Goal: Transaction & Acquisition: Purchase product/service

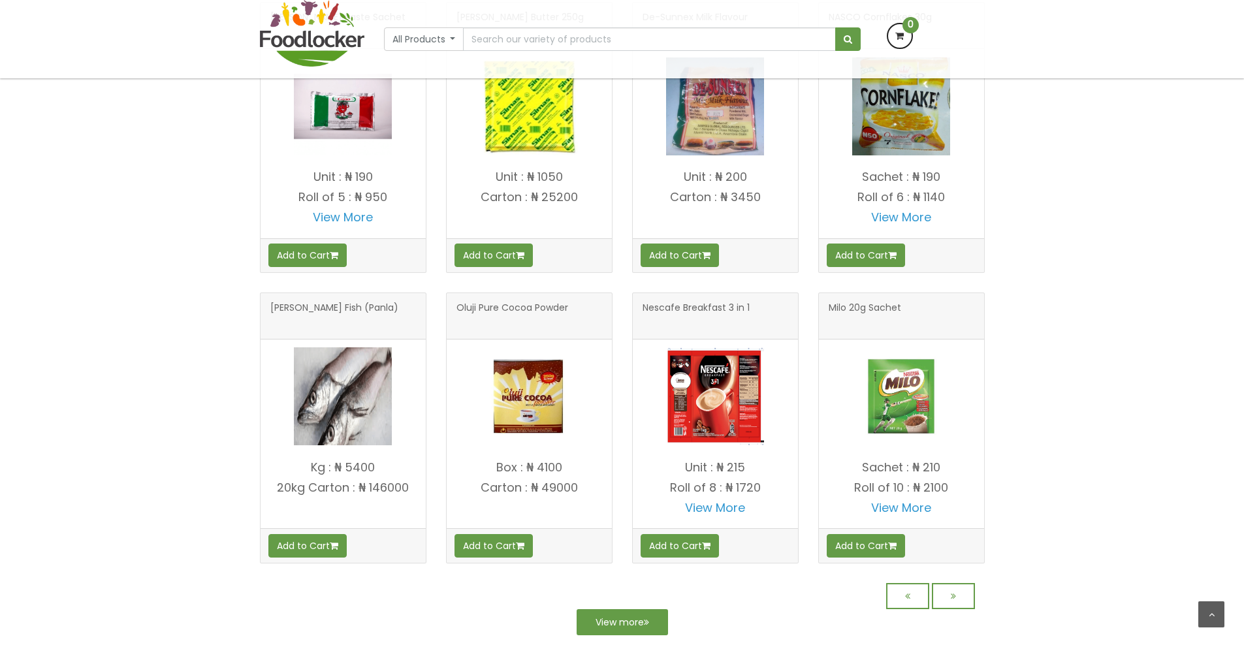
scroll to position [979, 0]
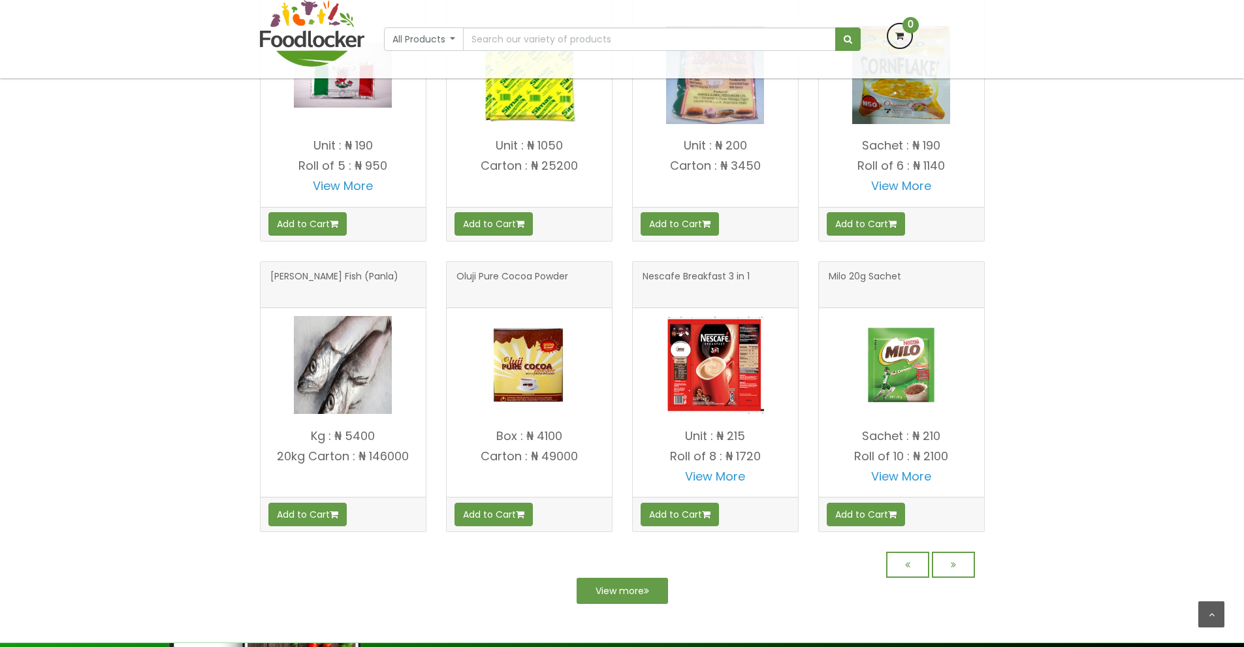
click at [336, 369] on img at bounding box center [343, 365] width 98 height 98
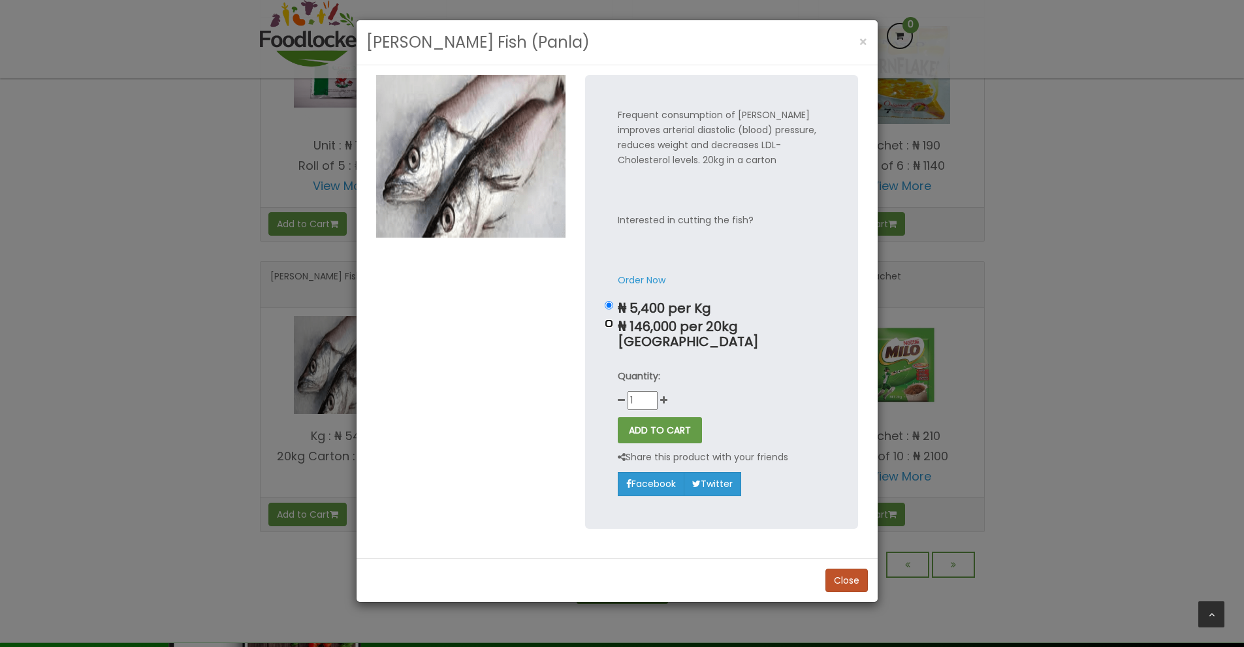
click at [610, 324] on input "₦ 146,000 per 20kg Carton" at bounding box center [609, 323] width 8 height 8
radio input "true"
click at [657, 417] on button "ADD TO CART" at bounding box center [660, 430] width 84 height 26
click at [651, 375] on div "Quantity: 1" at bounding box center [722, 389] width 208 height 41
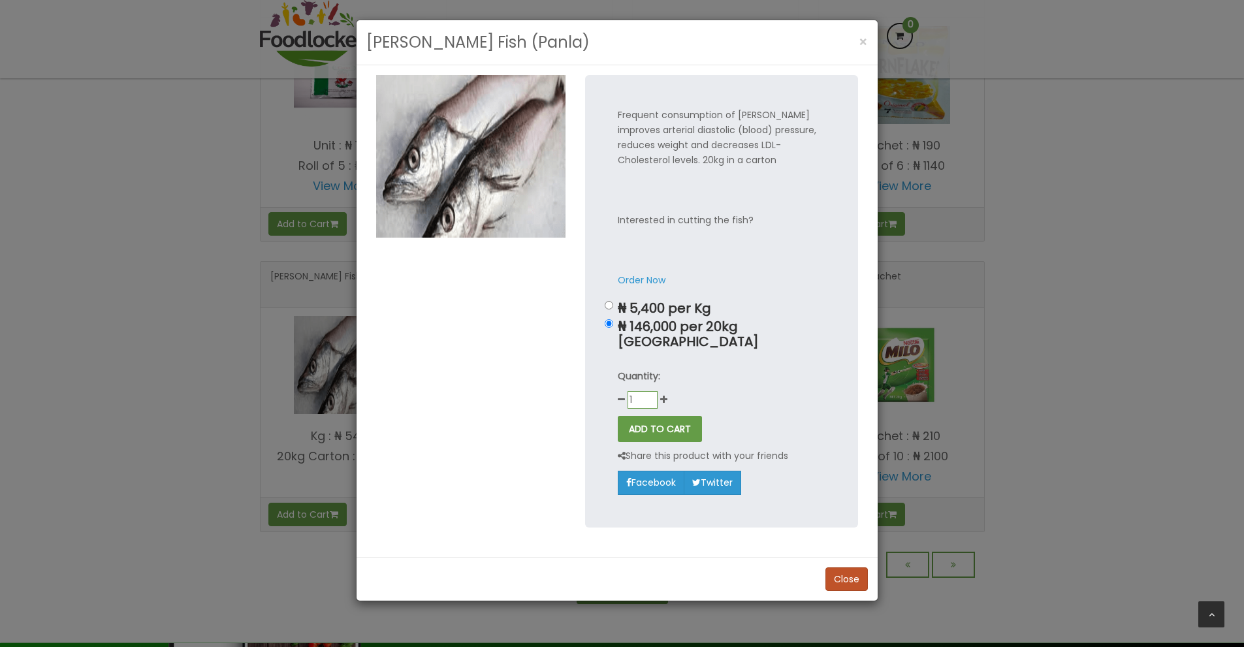
click at [651, 391] on input "1" at bounding box center [642, 400] width 30 height 18
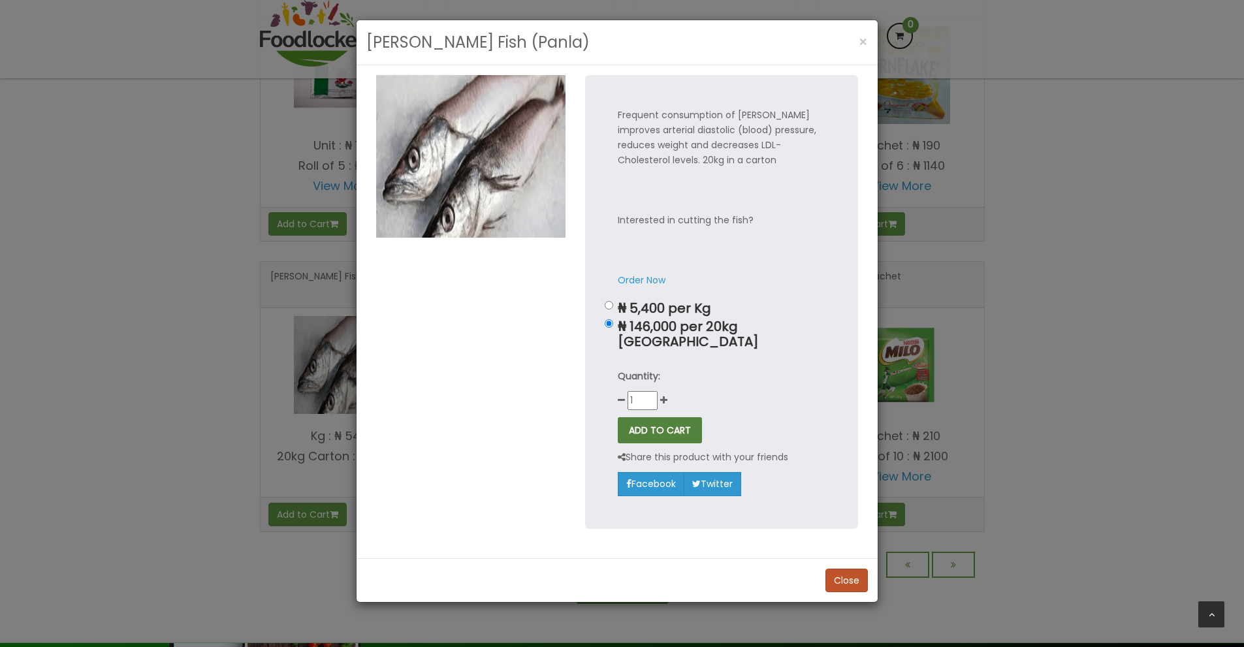
click at [655, 417] on button "ADD TO CART" at bounding box center [660, 430] width 84 height 26
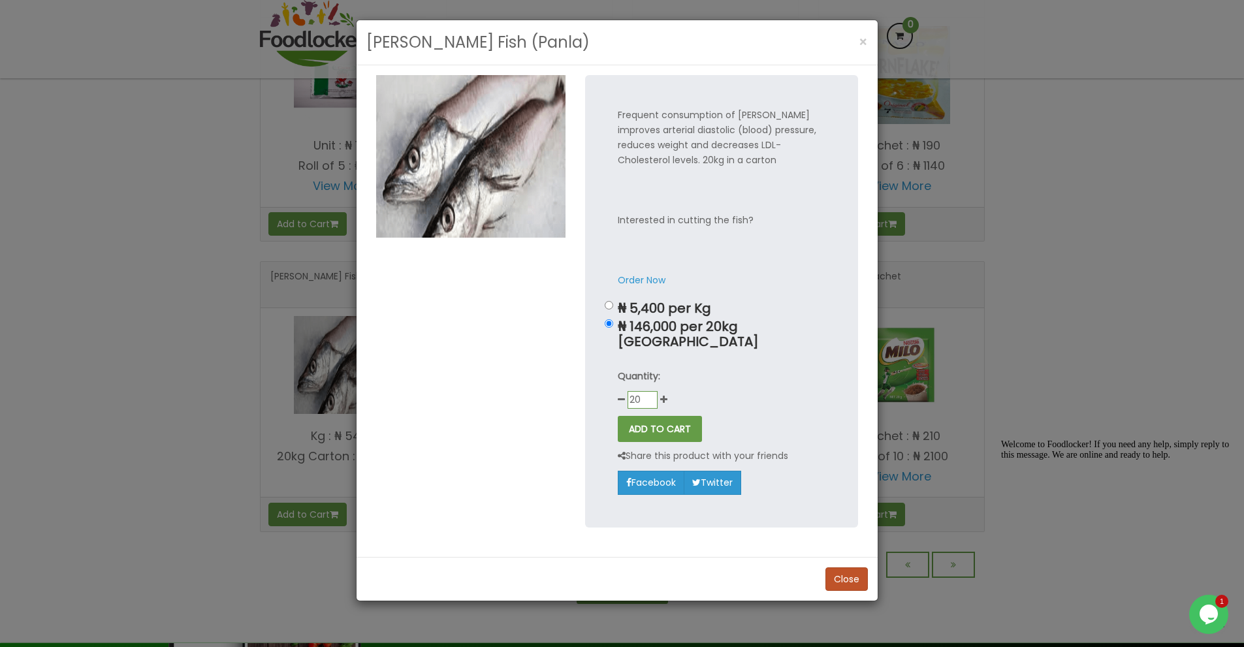
scroll to position [876, 0]
type input "2"
click at [618, 416] on button "ADD TO CART" at bounding box center [660, 429] width 84 height 26
type input "0"
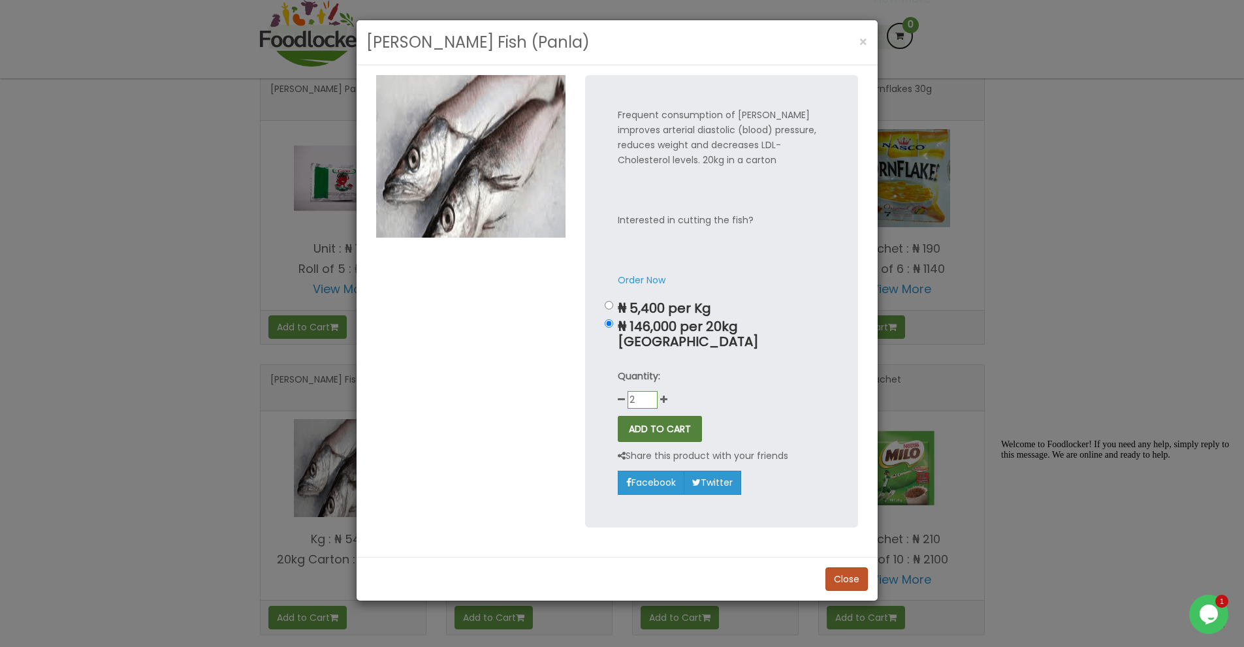
scroll to position [979, 0]
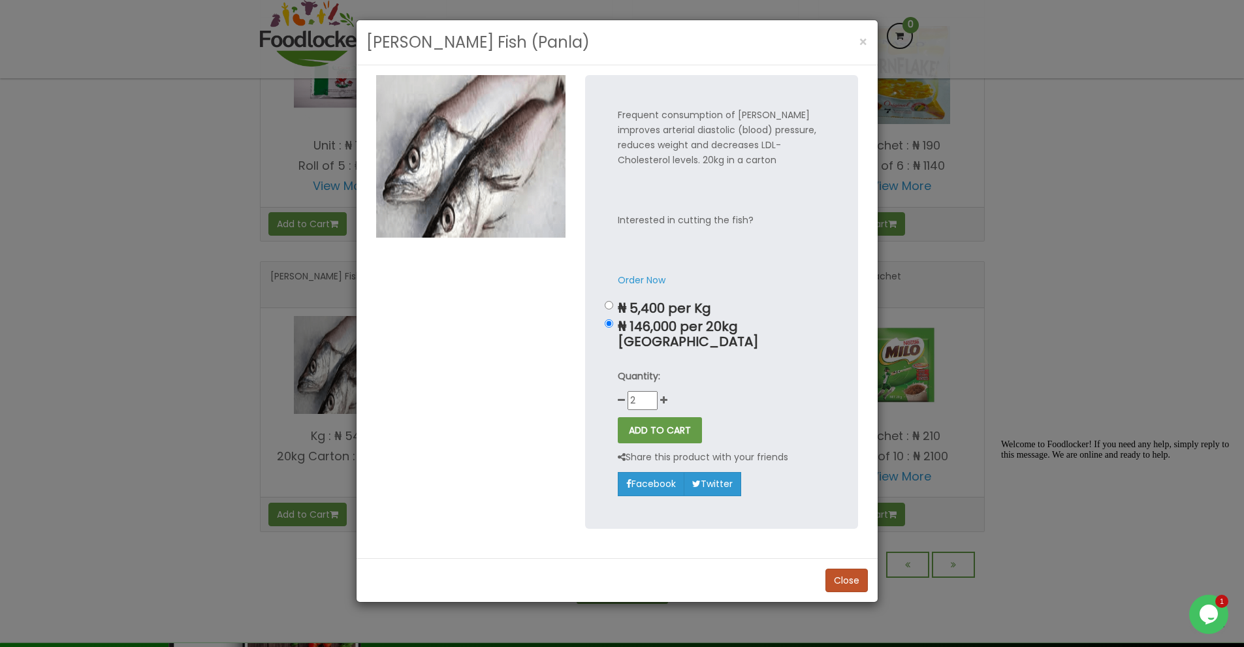
drag, startPoint x: 809, startPoint y: 373, endPoint x: 798, endPoint y: 372, distance: 11.1
click at [807, 372] on div "Quantity: 2" at bounding box center [722, 389] width 208 height 41
click at [669, 417] on button "ADD TO CART" at bounding box center [660, 430] width 84 height 26
click at [619, 396] on icon at bounding box center [621, 400] width 7 height 9
type input "1"
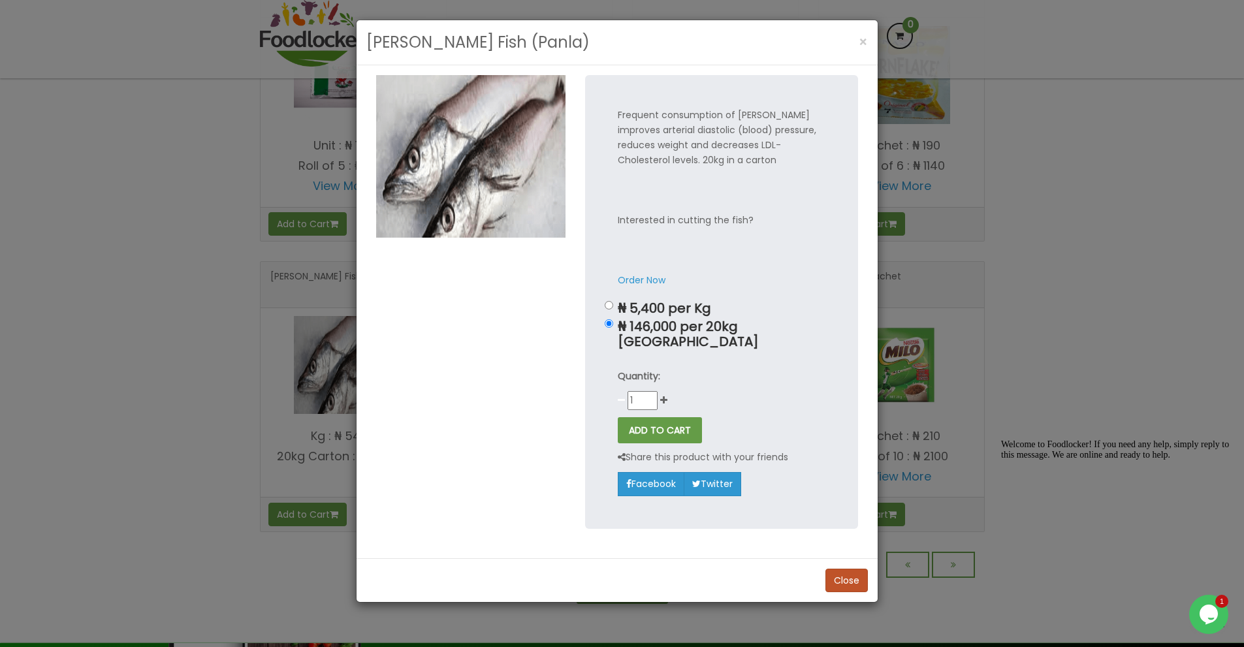
click at [620, 396] on icon at bounding box center [621, 400] width 7 height 9
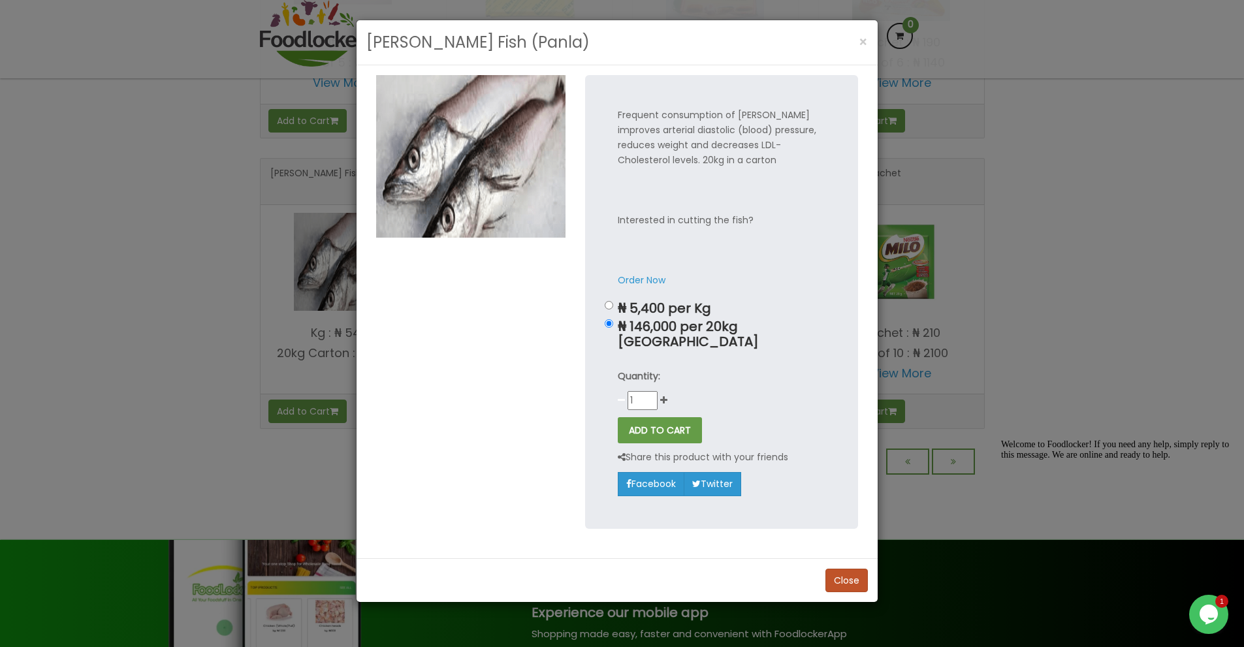
scroll to position [876, 0]
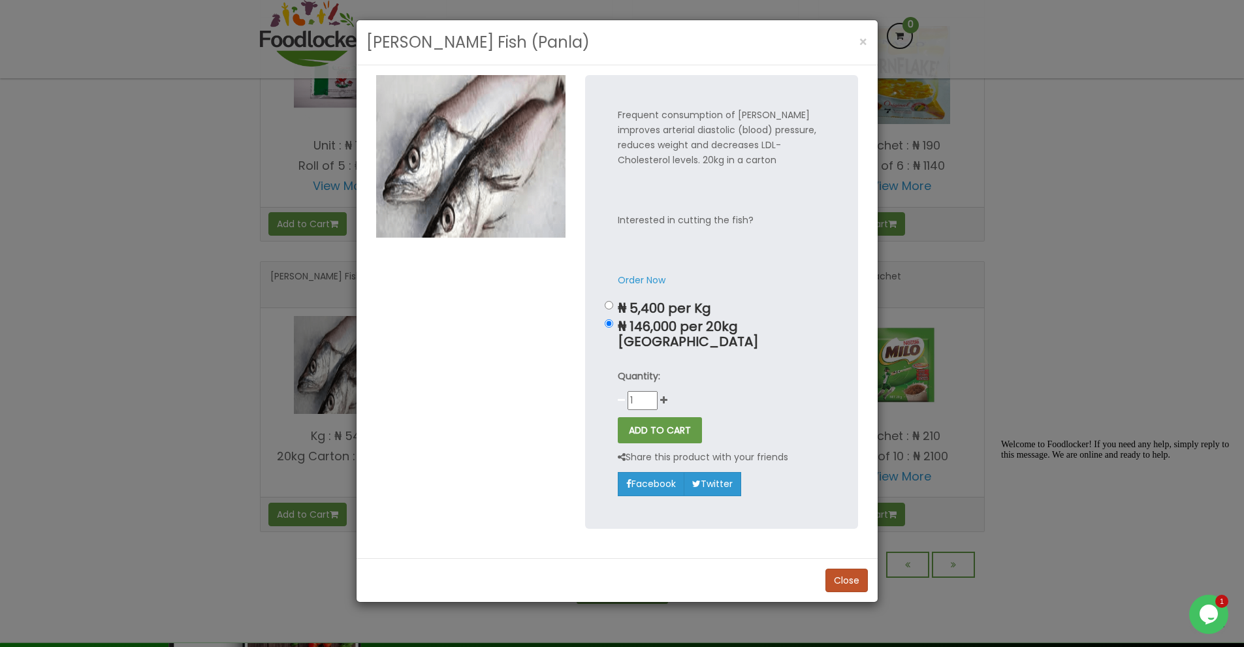
click at [623, 396] on icon at bounding box center [621, 400] width 7 height 9
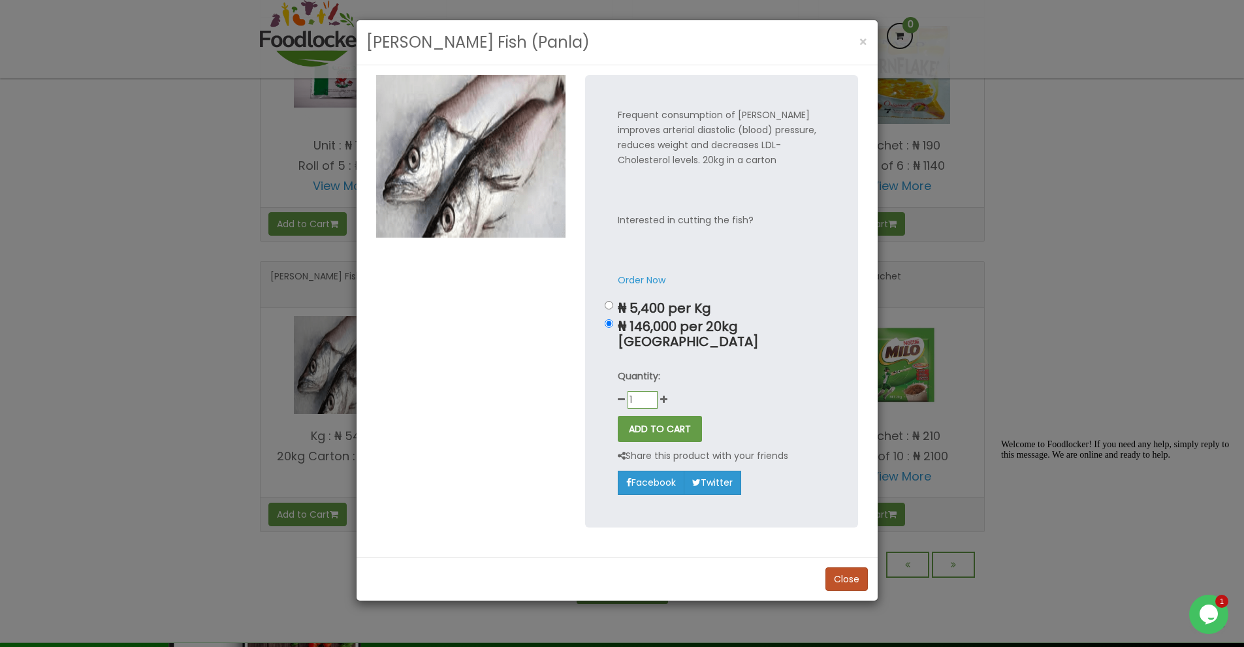
click at [650, 391] on input "1" at bounding box center [642, 400] width 30 height 18
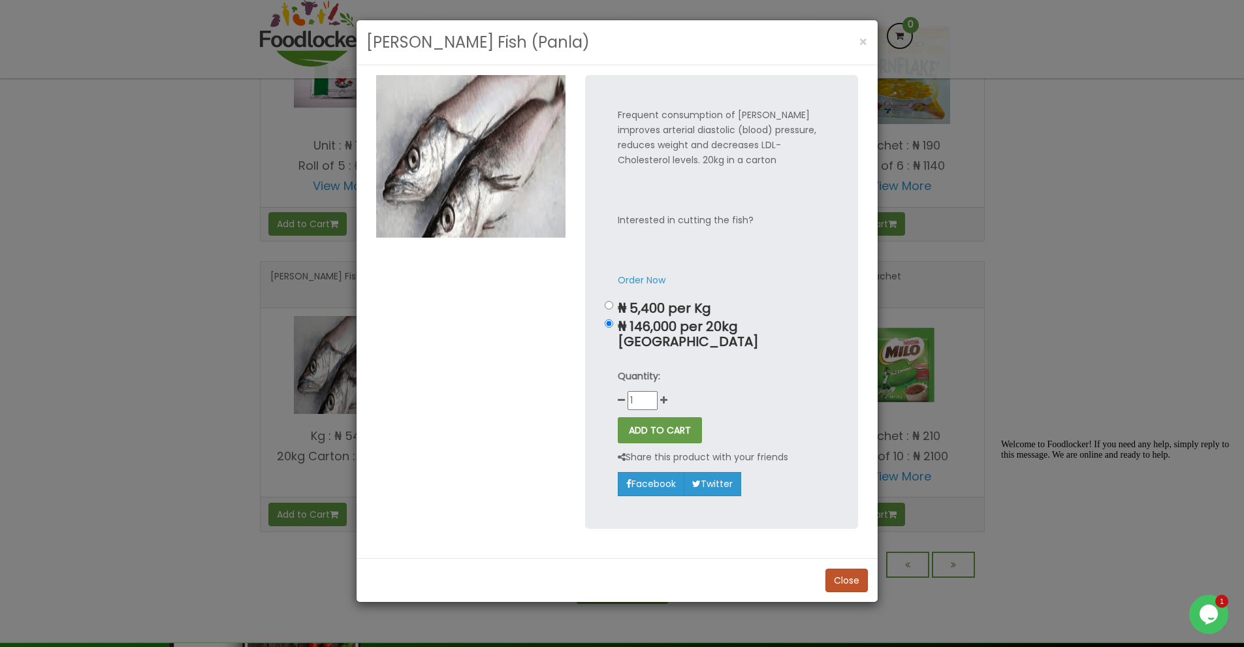
click at [648, 315] on p "₦ 5,400 per Kg" at bounding box center [722, 308] width 208 height 15
click at [613, 309] on input "₦ 5,400 per Kg" at bounding box center [609, 305] width 8 height 8
radio input "true"
click at [658, 417] on button "ADD TO CART" at bounding box center [660, 430] width 84 height 26
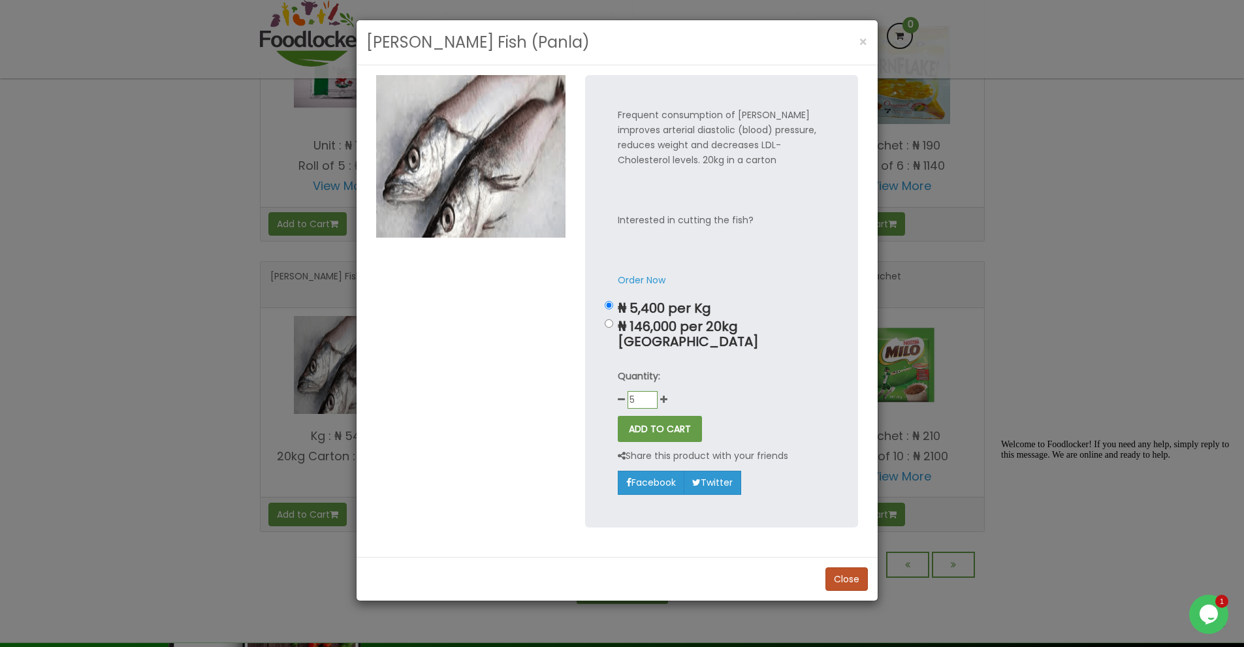
type input "5"
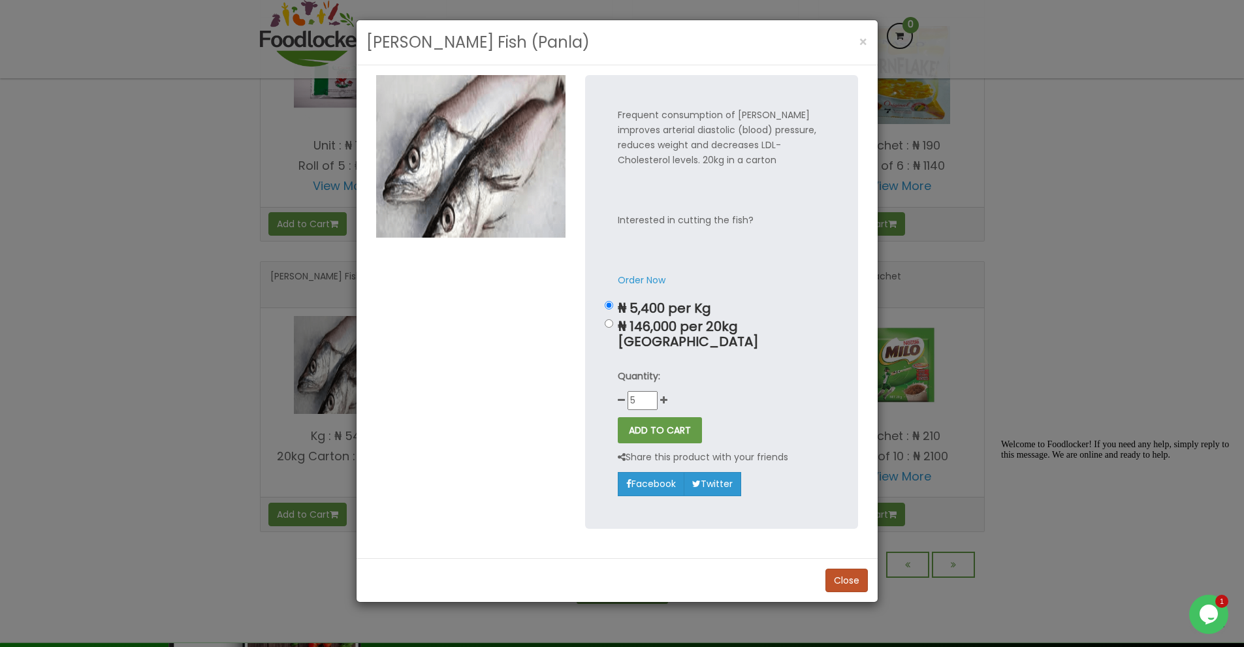
click at [770, 369] on p "Quantity:" at bounding box center [722, 376] width 208 height 15
click at [687, 420] on button "ADD TO CART" at bounding box center [660, 430] width 84 height 26
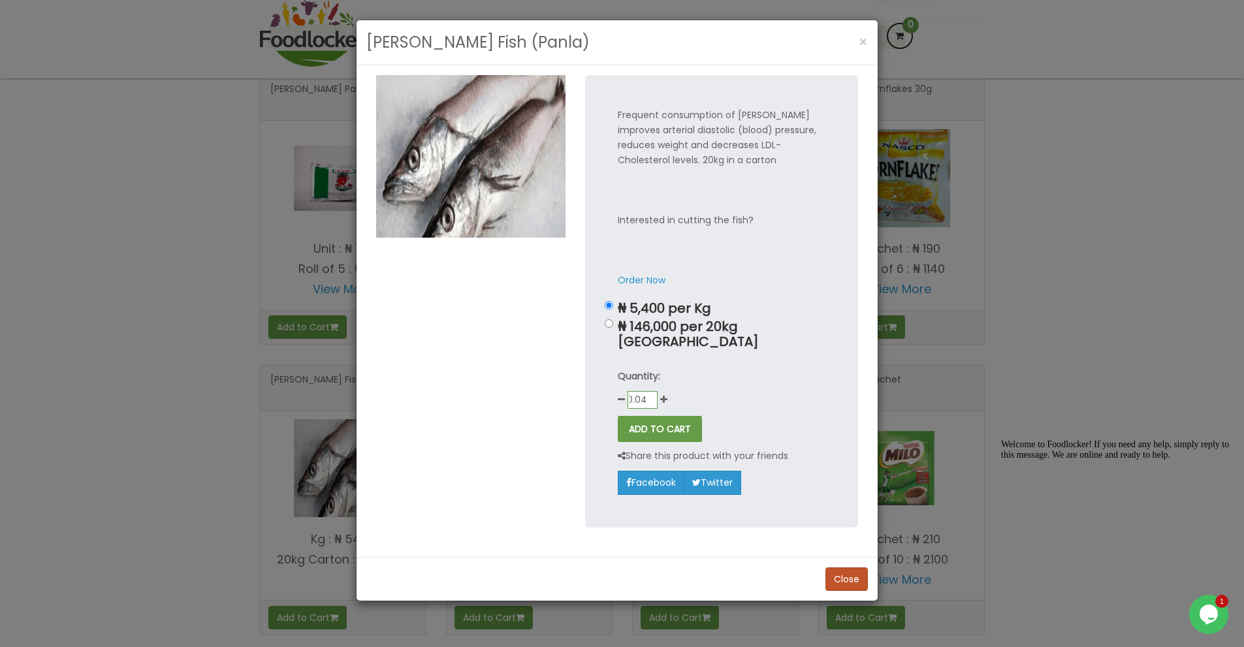
scroll to position [979, 0]
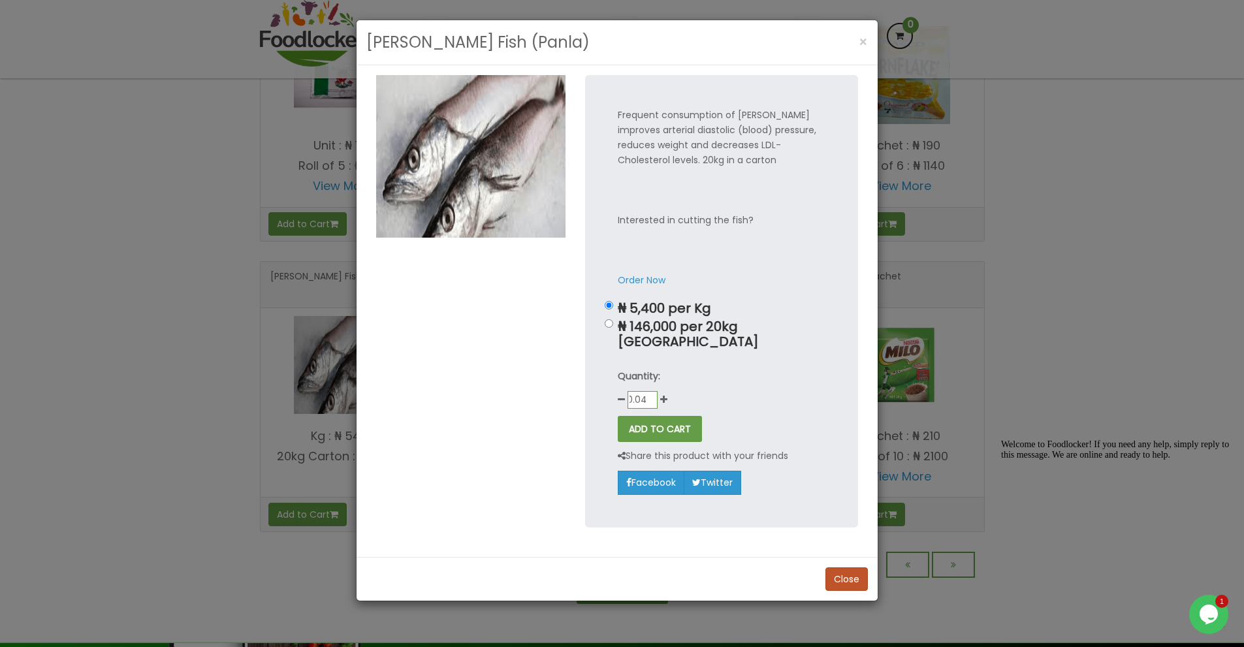
type input "0.04"
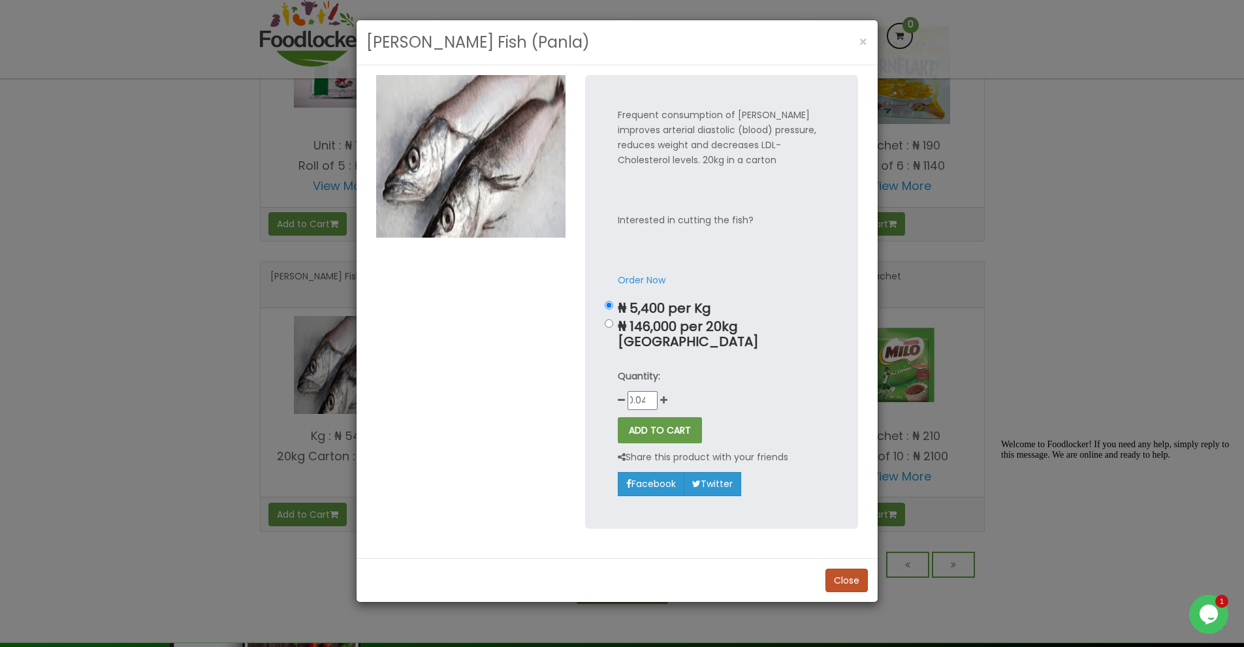
click at [799, 390] on div "Quantity: 0.04" at bounding box center [722, 389] width 208 height 41
click at [676, 425] on button "ADD TO CART" at bounding box center [660, 430] width 84 height 26
drag, startPoint x: 645, startPoint y: 281, endPoint x: 675, endPoint y: 263, distance: 34.8
click at [645, 281] on link "Order Now" at bounding box center [642, 280] width 48 height 13
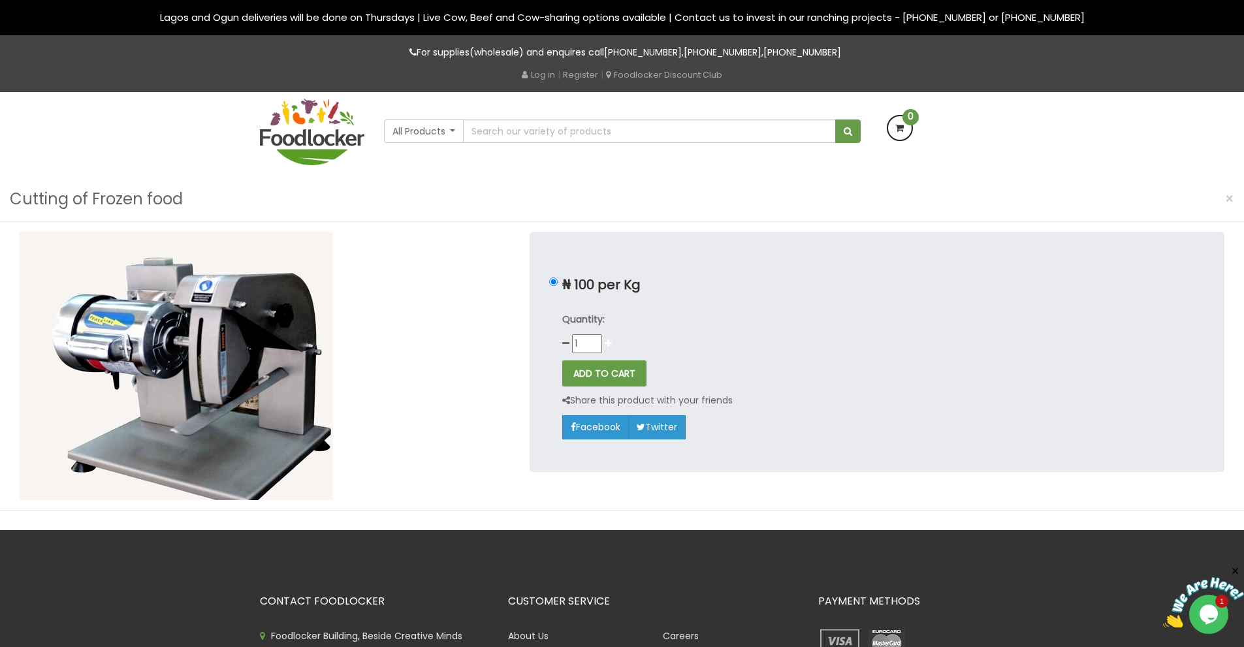
click at [606, 341] on icon at bounding box center [608, 343] width 7 height 9
type input "2"
click at [608, 369] on button "ADD TO CART" at bounding box center [604, 373] width 84 height 26
click at [367, 143] on div at bounding box center [312, 128] width 124 height 73
click at [331, 140] on img at bounding box center [312, 132] width 104 height 67
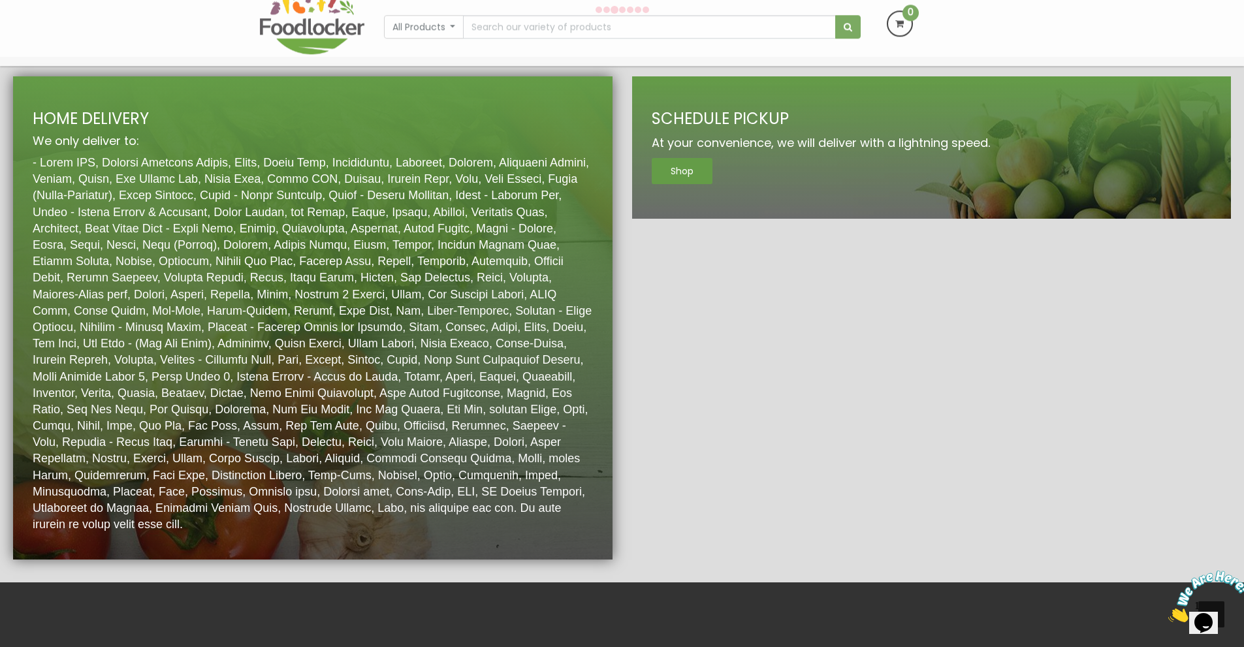
scroll to position [2045, 0]
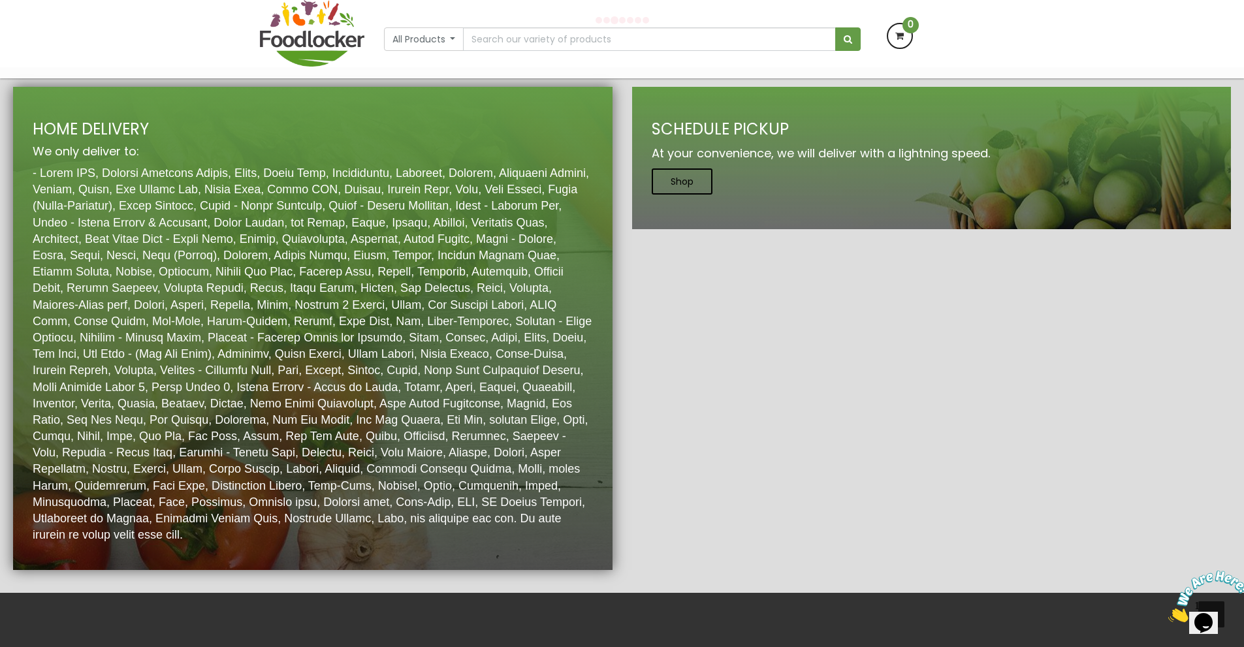
click at [674, 195] on link "Shop" at bounding box center [682, 181] width 61 height 26
click at [443, 42] on button "All Products" at bounding box center [424, 39] width 80 height 24
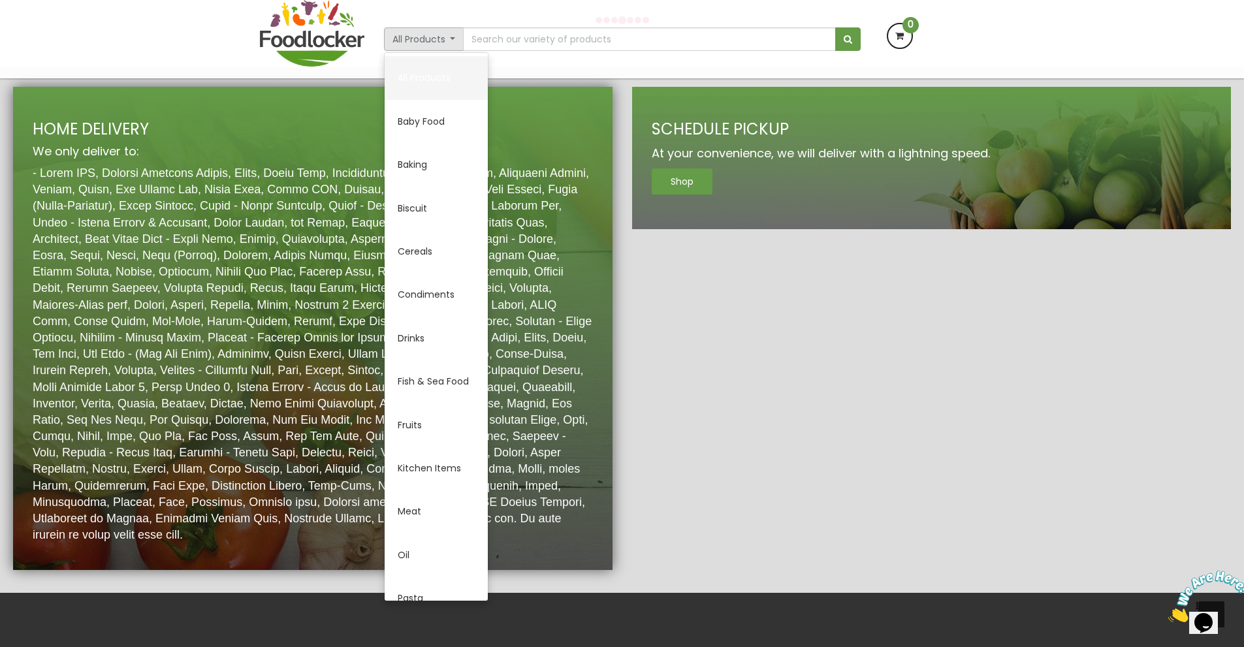
click at [417, 84] on link "All Products" at bounding box center [436, 77] width 103 height 43
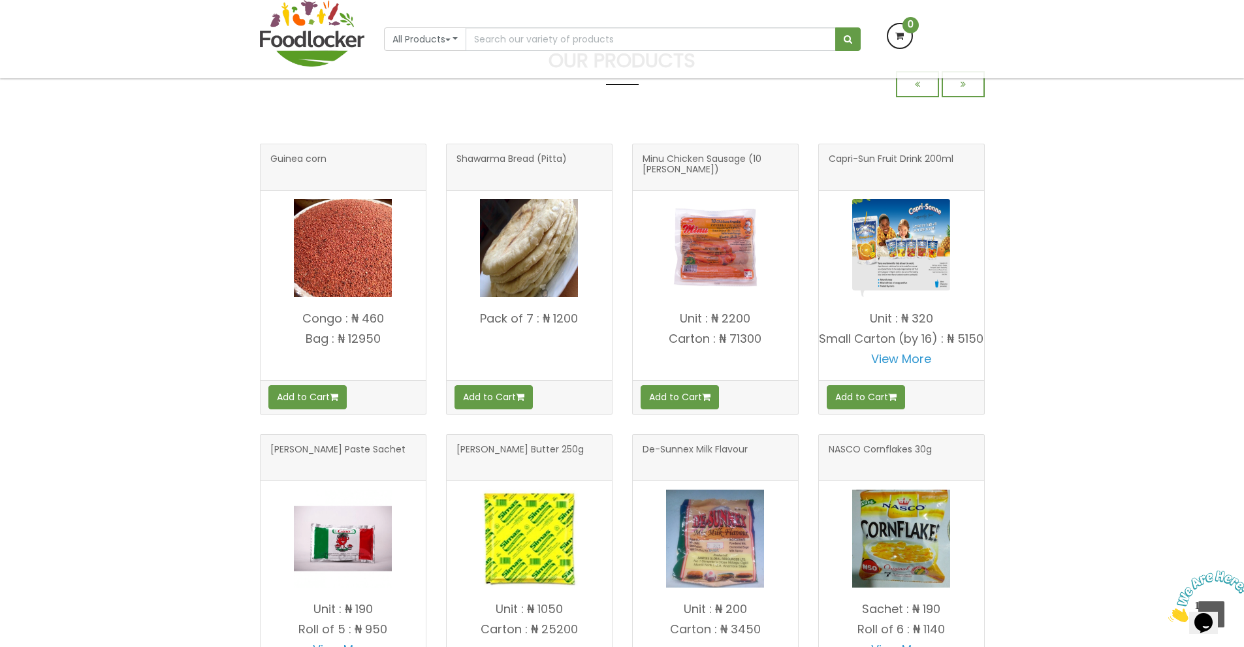
scroll to position [413, 0]
click at [337, 282] on img at bounding box center [343, 248] width 98 height 98
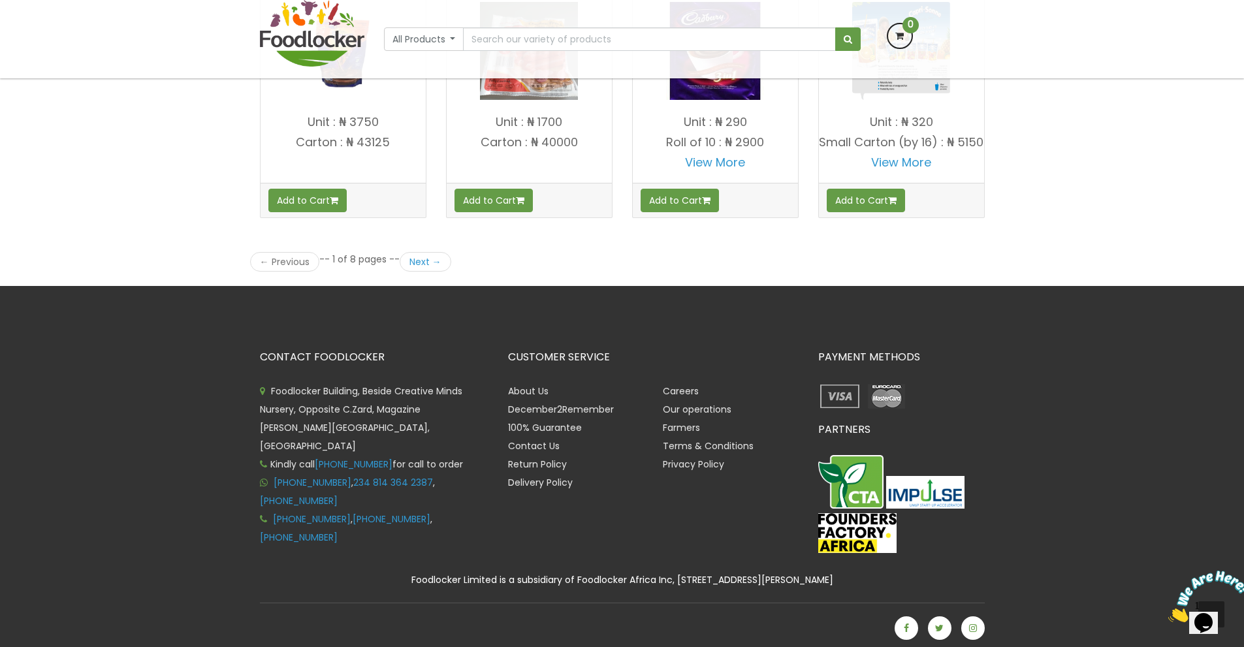
scroll to position [1858, 0]
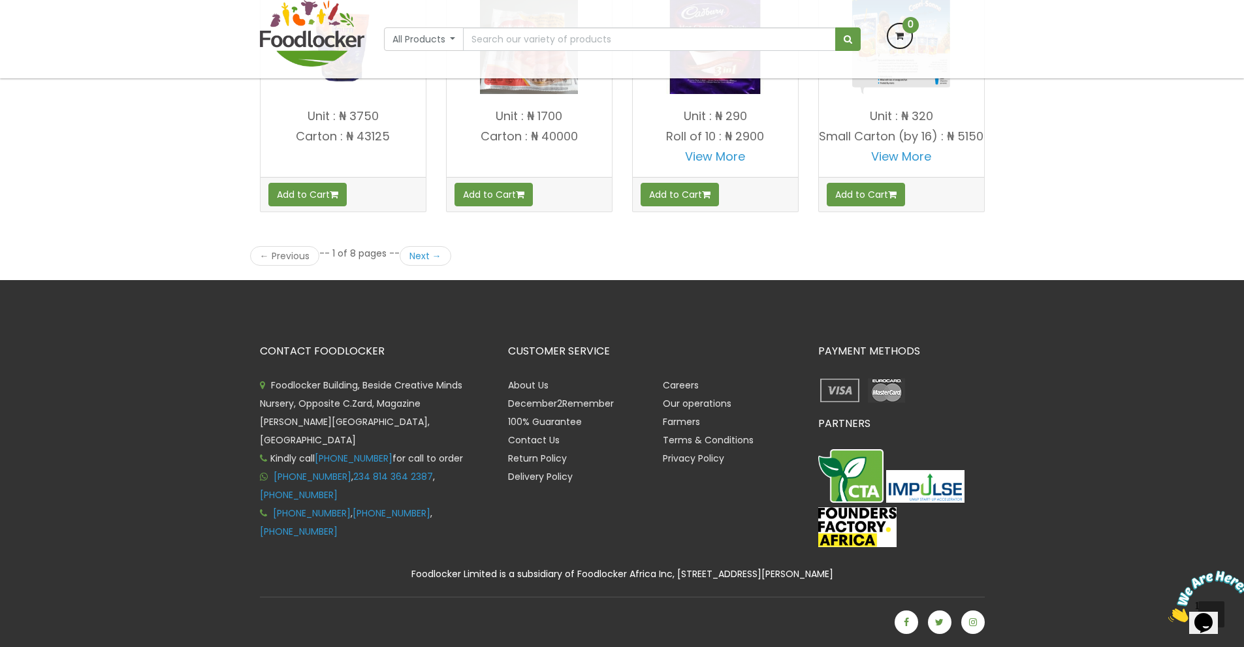
click at [299, 39] on img at bounding box center [312, 33] width 104 height 67
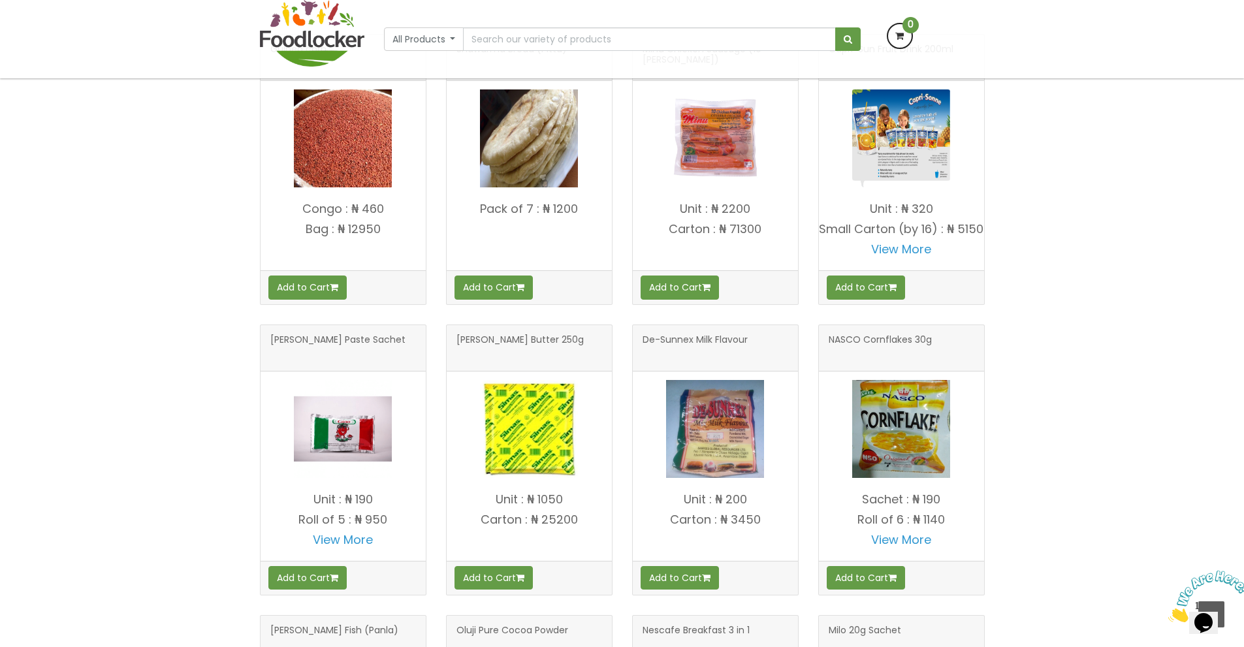
scroll to position [419, 0]
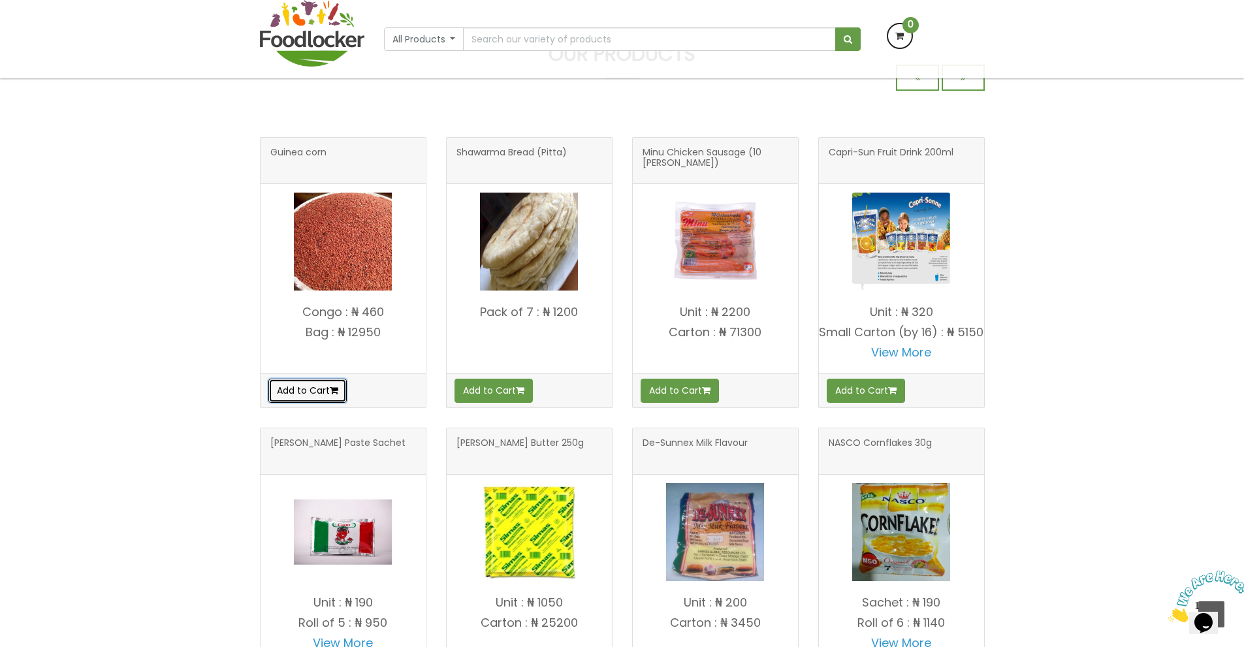
click at [306, 385] on button "Add to Cart" at bounding box center [307, 391] width 78 height 24
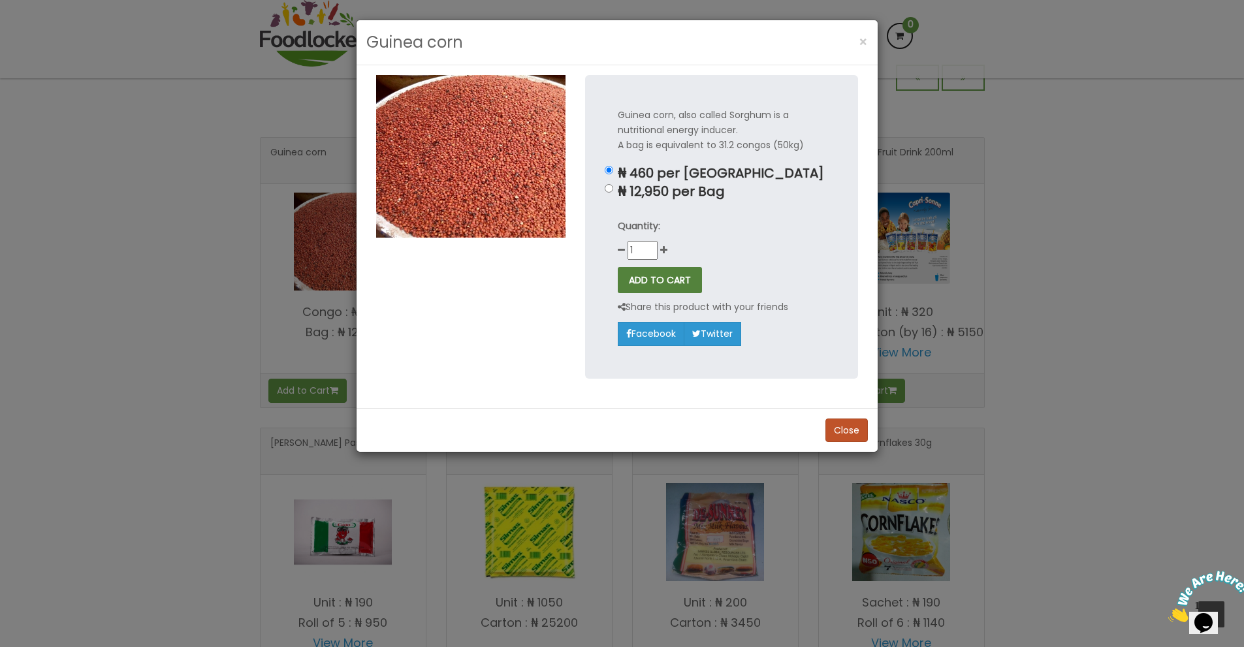
click at [692, 287] on button "ADD TO CART" at bounding box center [660, 280] width 84 height 26
click at [651, 246] on input "1" at bounding box center [642, 250] width 30 height 18
click at [1103, 188] on div "Guinea corn × Guinea corn, also called Sorghum is a nutritional energy inducer.…" at bounding box center [622, 323] width 1244 height 647
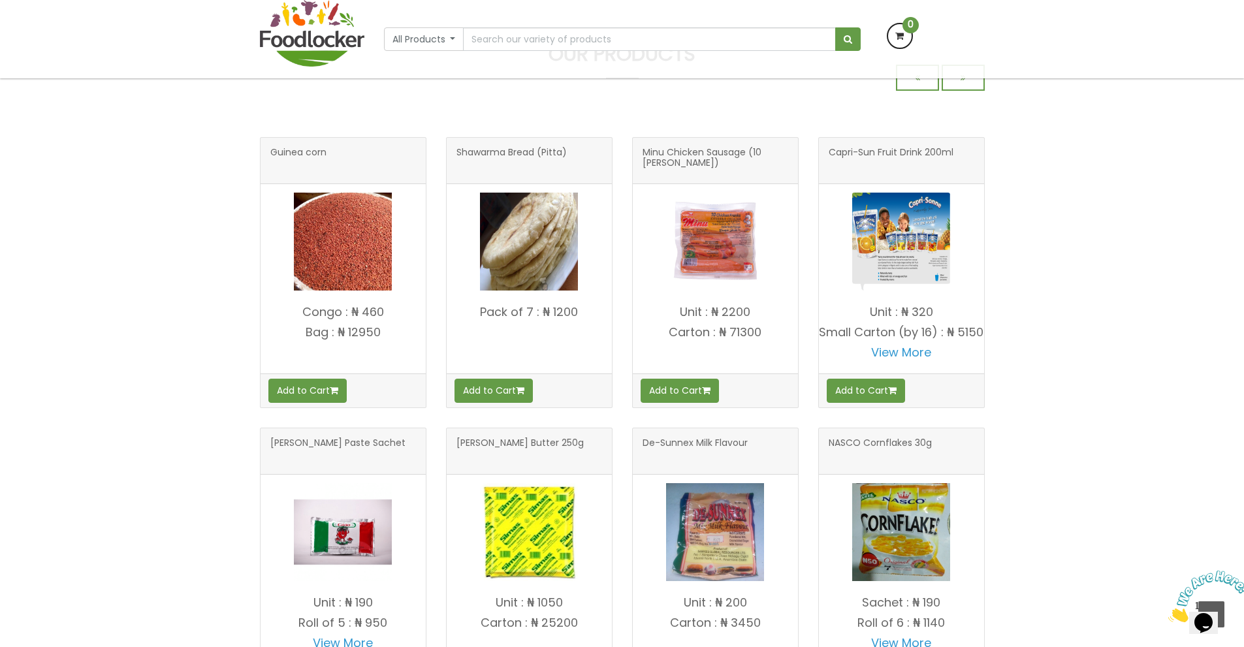
click at [899, 49] on div "All Products All Products Baby Food Baking Biscuit" at bounding box center [622, 39] width 744 height 78
click at [899, 40] on icon at bounding box center [900, 36] width 24 height 24
